Goal: Navigation & Orientation: Find specific page/section

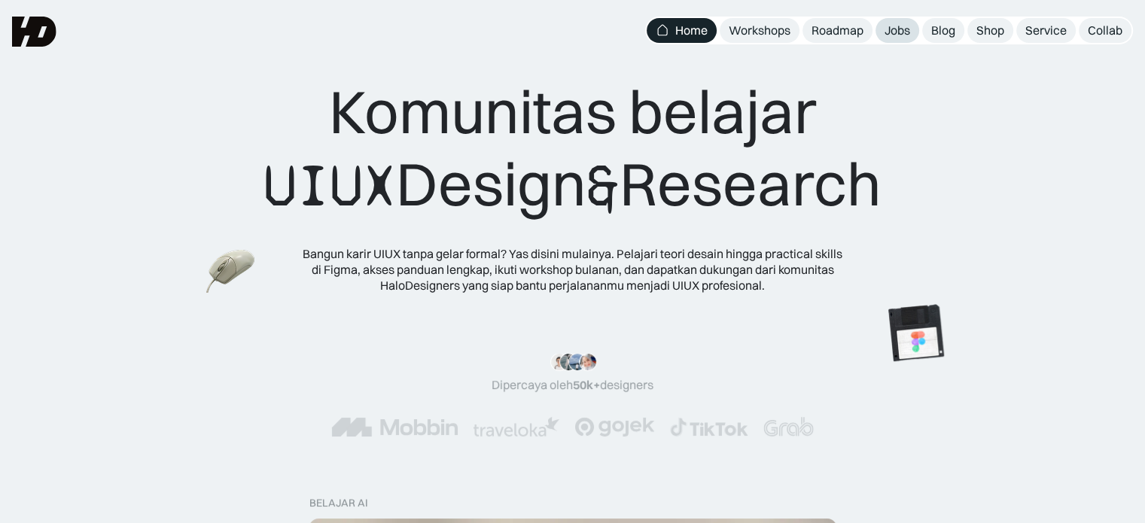
click at [892, 35] on div "Jobs" at bounding box center [897, 31] width 26 height 16
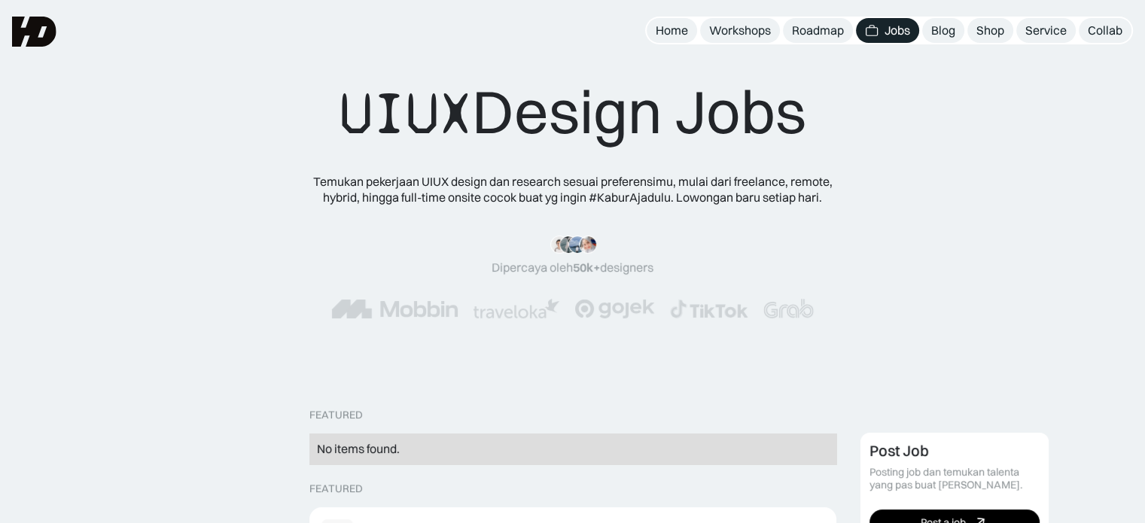
click at [674, 43] on nav "Home Workshops Roadmap Jobs Blog Shop Service Collab" at bounding box center [889, 31] width 488 height 28
click at [668, 32] on div "Home" at bounding box center [672, 31] width 32 height 16
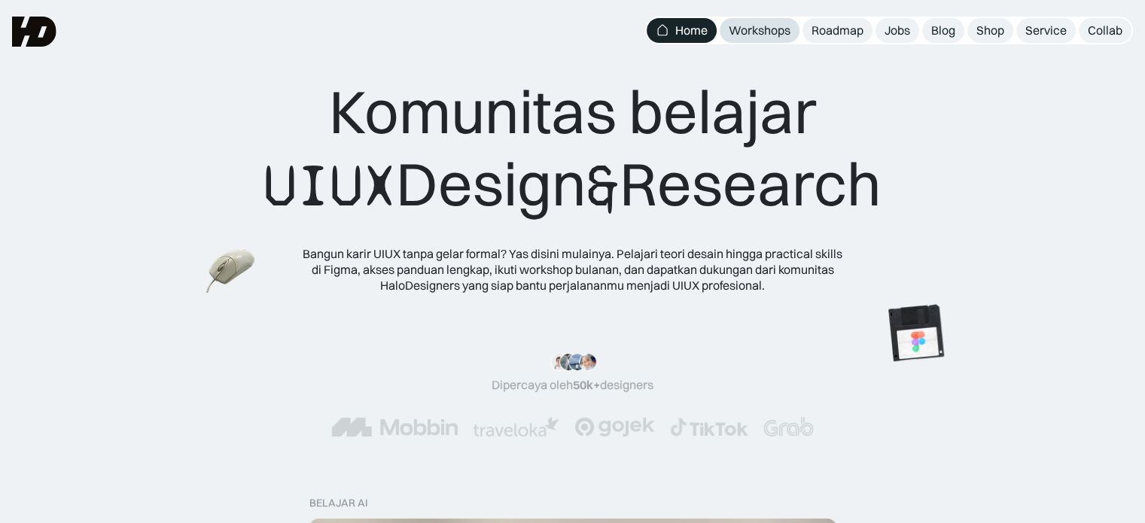
click at [769, 35] on div "Workshops" at bounding box center [760, 31] width 62 height 16
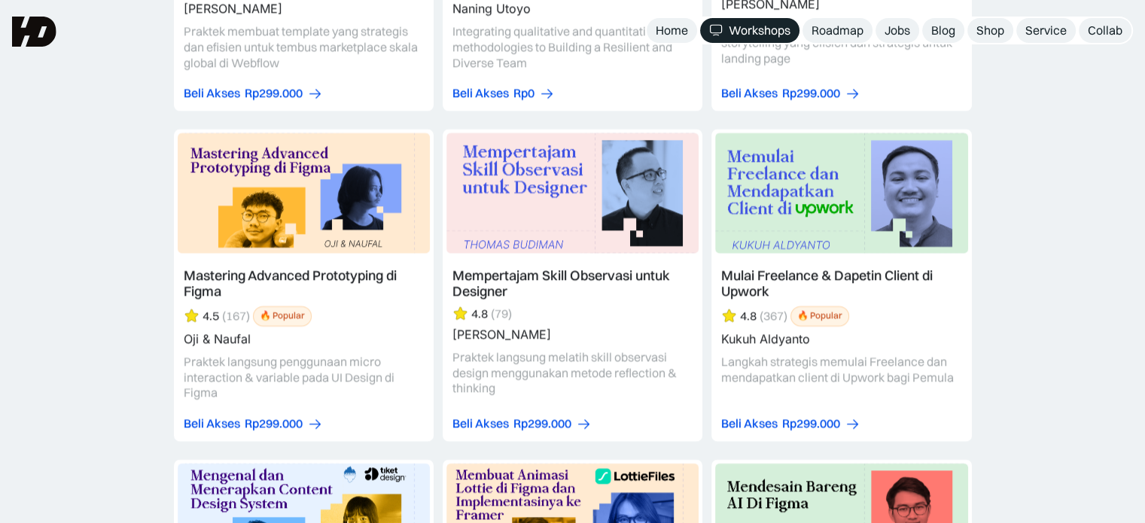
scroll to position [3463, 0]
